Goal: Information Seeking & Learning: Learn about a topic

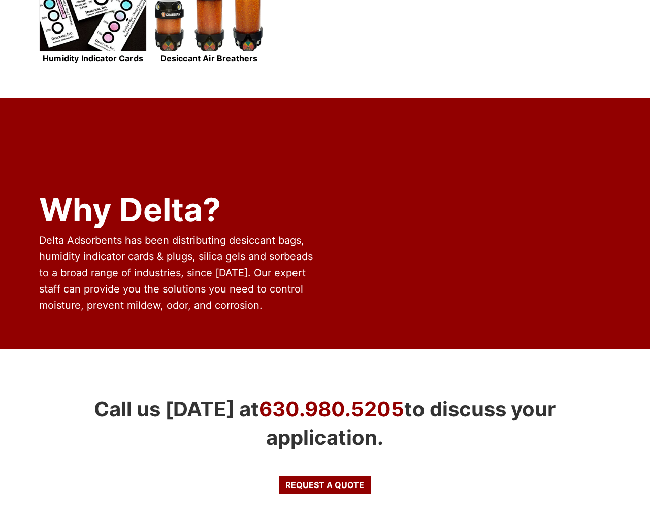
scroll to position [892, 0]
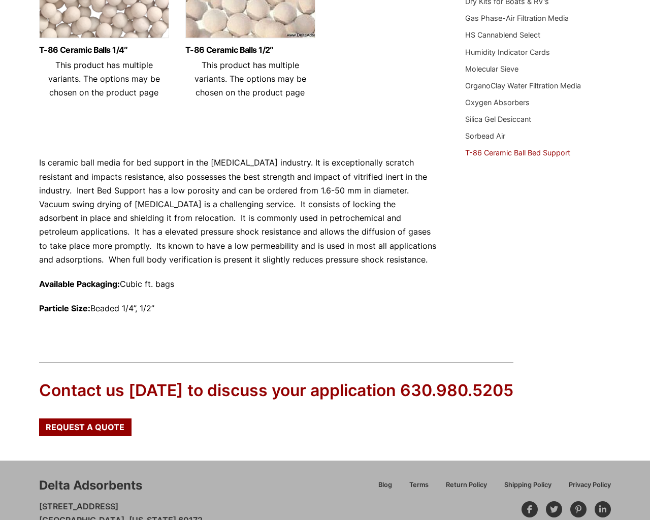
scroll to position [305, 0]
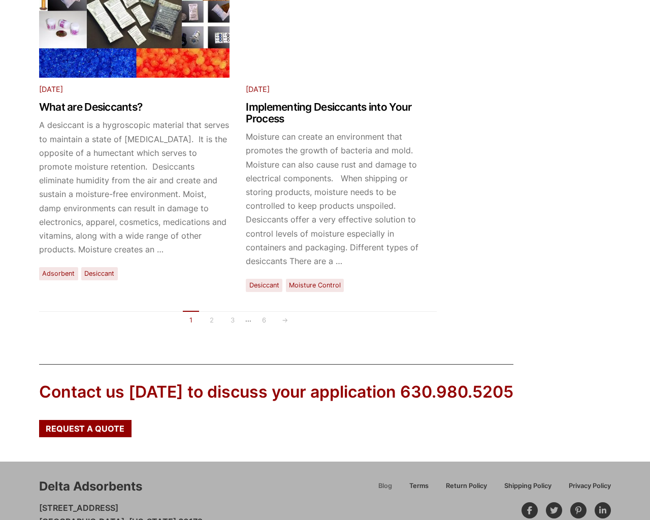
scroll to position [1563, 0]
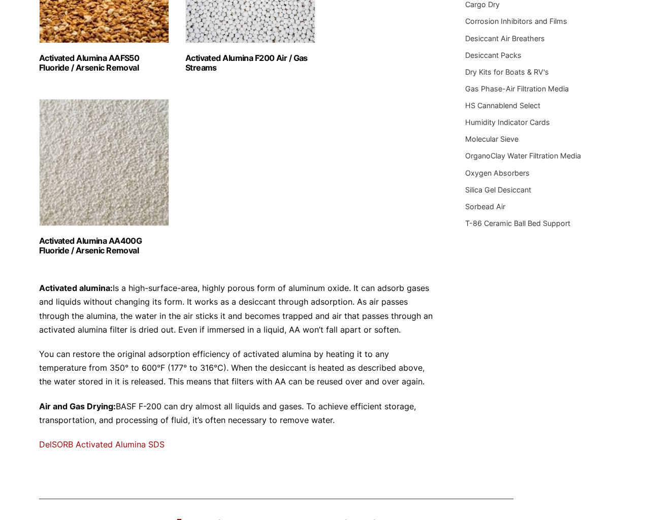
scroll to position [441, 0]
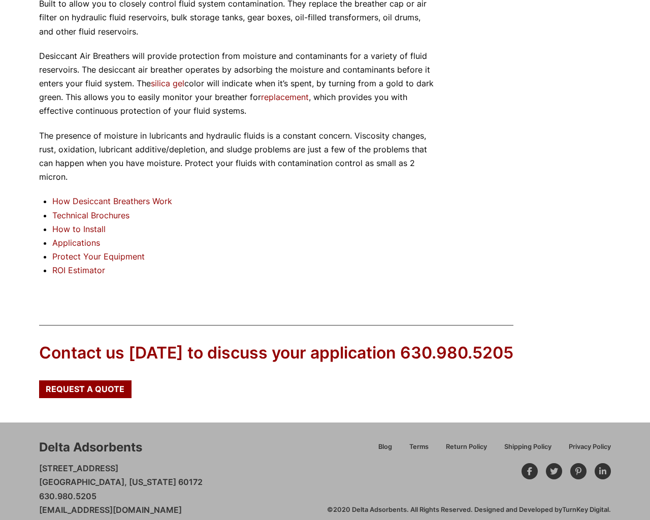
scroll to position [1282, 0]
